Goal: Task Accomplishment & Management: Use online tool/utility

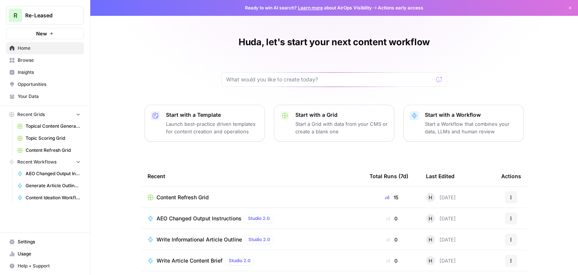
click at [57, 128] on span "Topical Content Generation Grid" at bounding box center [53, 126] width 55 height 7
click at [39, 153] on span "Content Refresh Grid" at bounding box center [53, 150] width 55 height 7
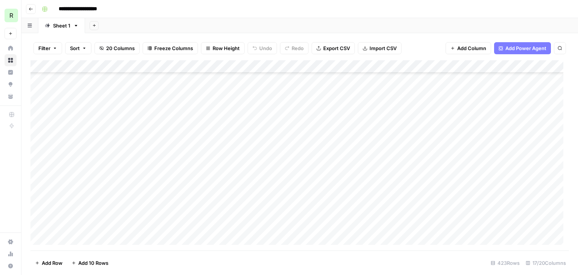
scroll to position [339, 0]
click at [332, 103] on div "Add Column" at bounding box center [300, 155] width 539 height 190
click at [315, 189] on div "Add Column" at bounding box center [300, 155] width 539 height 190
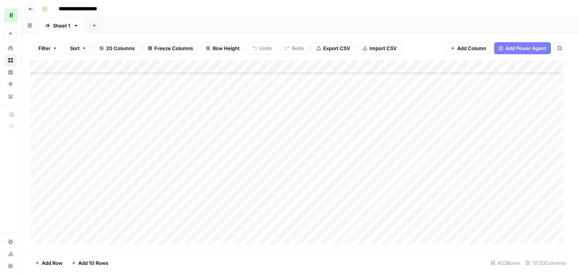
click at [324, 158] on div "Add Column" at bounding box center [300, 155] width 539 height 190
click at [307, 137] on div "Add Column" at bounding box center [300, 155] width 539 height 190
click at [309, 157] on div "Add Column" at bounding box center [300, 155] width 539 height 190
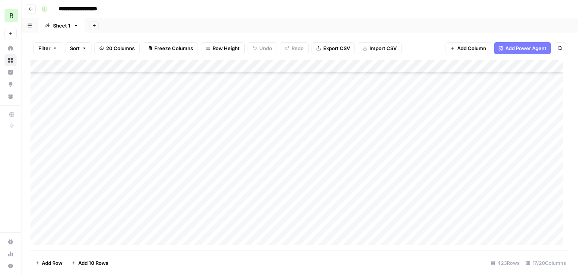
scroll to position [791, 0]
click at [364, 65] on div "Add Column" at bounding box center [300, 155] width 539 height 190
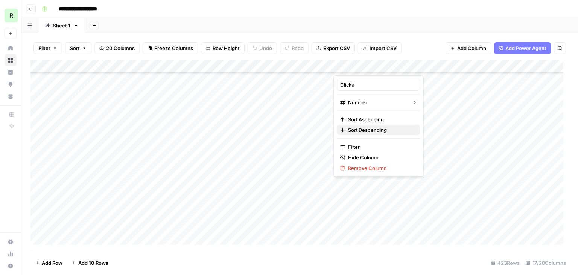
click at [369, 130] on span "Sort Descending" at bounding box center [381, 130] width 66 height 8
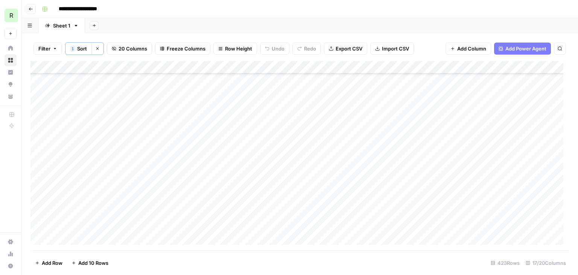
scroll to position [264, 0]
click at [204, 136] on div "Add Column" at bounding box center [300, 156] width 539 height 190
click at [225, 201] on div "Add Column" at bounding box center [300, 156] width 539 height 190
click at [270, 182] on div "Add Column" at bounding box center [300, 156] width 539 height 190
click at [249, 186] on div "Add Column" at bounding box center [300, 156] width 539 height 190
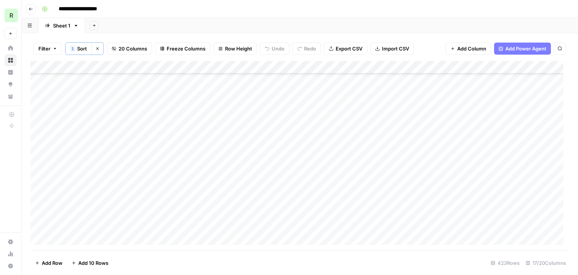
click at [249, 186] on div "Add Column" at bounding box center [300, 156] width 539 height 190
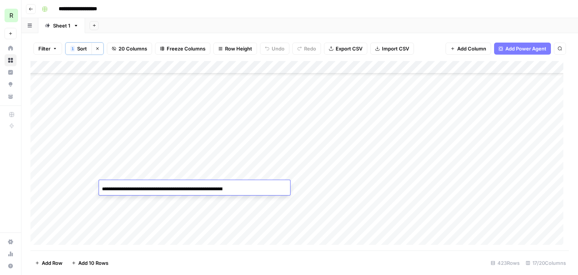
scroll to position [0, 114]
click at [209, 189] on input "**********" at bounding box center [162, 189] width 121 height 9
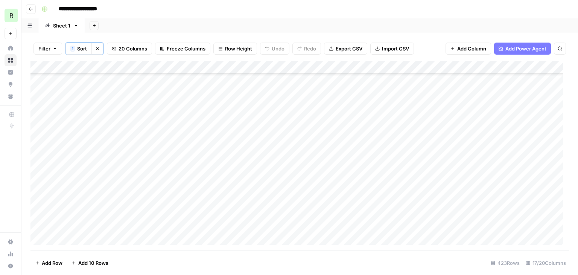
click at [233, 139] on div "Add Column" at bounding box center [300, 156] width 539 height 190
click at [259, 218] on div "Add Column" at bounding box center [300, 156] width 539 height 190
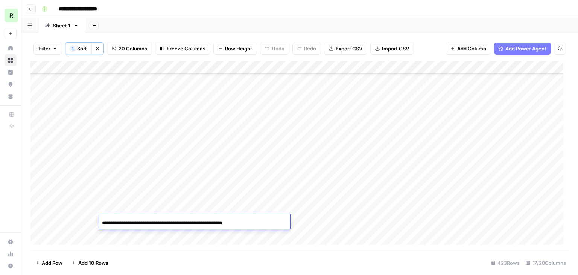
scroll to position [151, 0]
click at [267, 166] on div "Add Column" at bounding box center [300, 156] width 539 height 190
